Goal: Find specific page/section: Find specific page/section

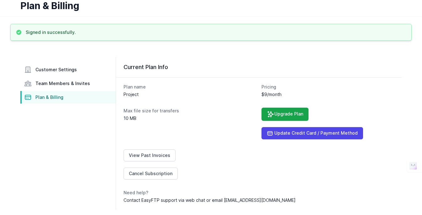
scroll to position [30, 0]
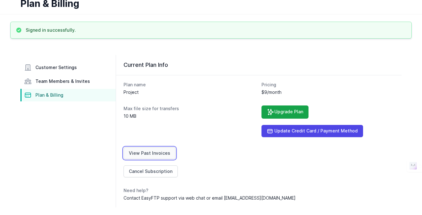
click at [161, 148] on link "View Past Invoices" at bounding box center [150, 153] width 52 height 12
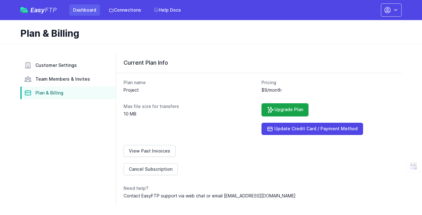
click at [90, 8] on link "Dashboard" at bounding box center [84, 9] width 31 height 11
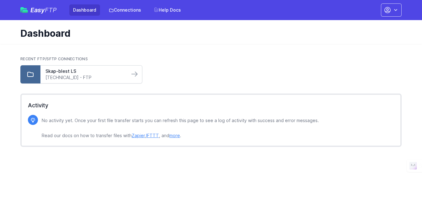
click at [100, 78] on link "[TECHNICAL_ID] - FTP" at bounding box center [84, 77] width 79 height 6
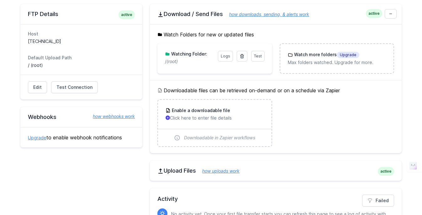
scroll to position [42, 0]
